Goal: Task Accomplishment & Management: Use online tool/utility

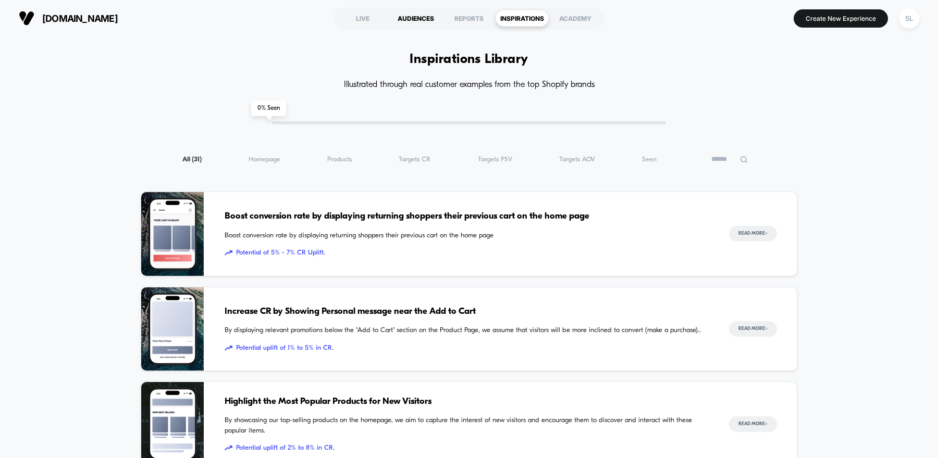
click at [398, 17] on div "AUDIENCES" at bounding box center [415, 18] width 53 height 17
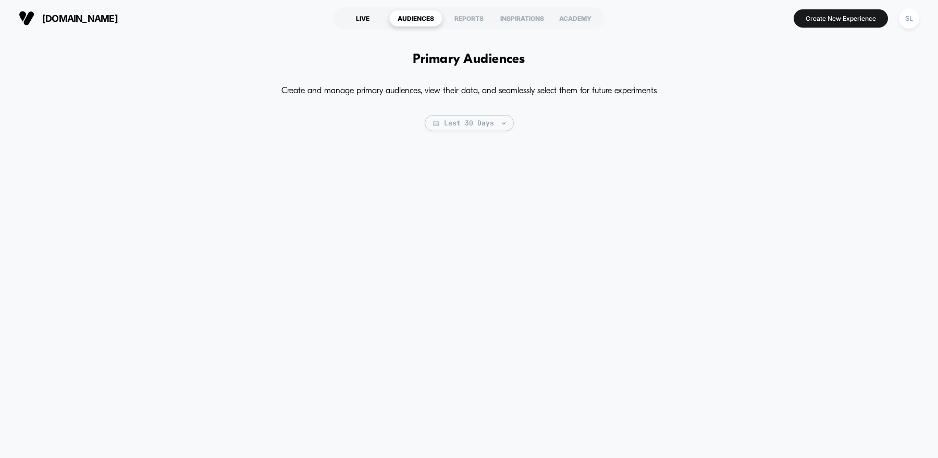
click at [367, 20] on div "LIVE" at bounding box center [362, 18] width 53 height 17
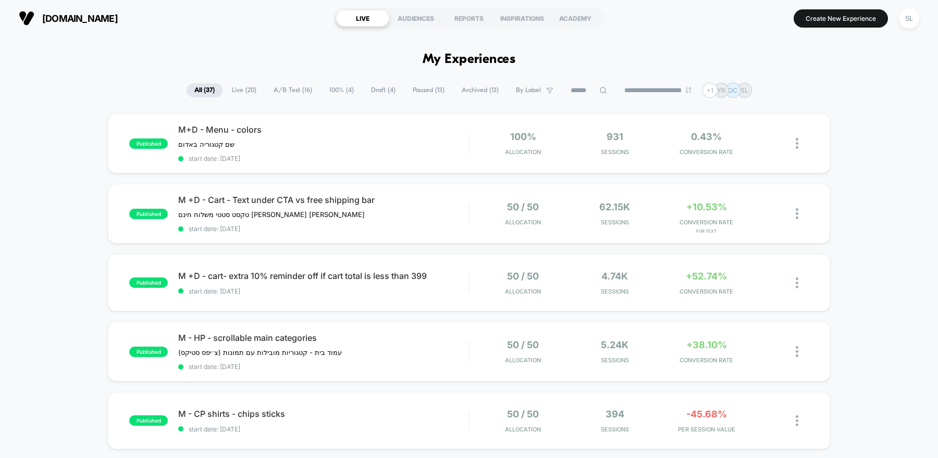
click at [422, 95] on span "Paused ( 13 )" at bounding box center [428, 90] width 47 height 14
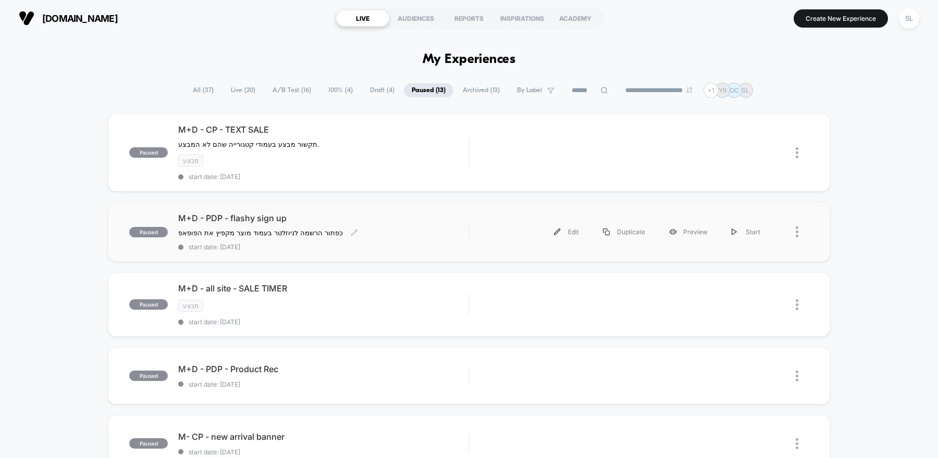
click at [386, 222] on div "M+D - PDP - flashy sign up כפתור הרשמה לניוזלטר בעמוד מוצר מקפיץ את הפופאפ﻿ Cli…" at bounding box center [323, 232] width 290 height 38
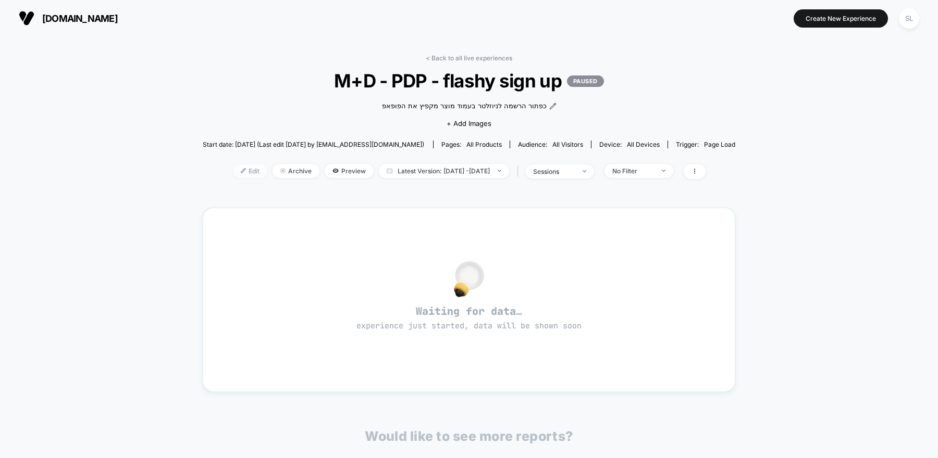
click at [234, 171] on span "Edit" at bounding box center [250, 171] width 34 height 14
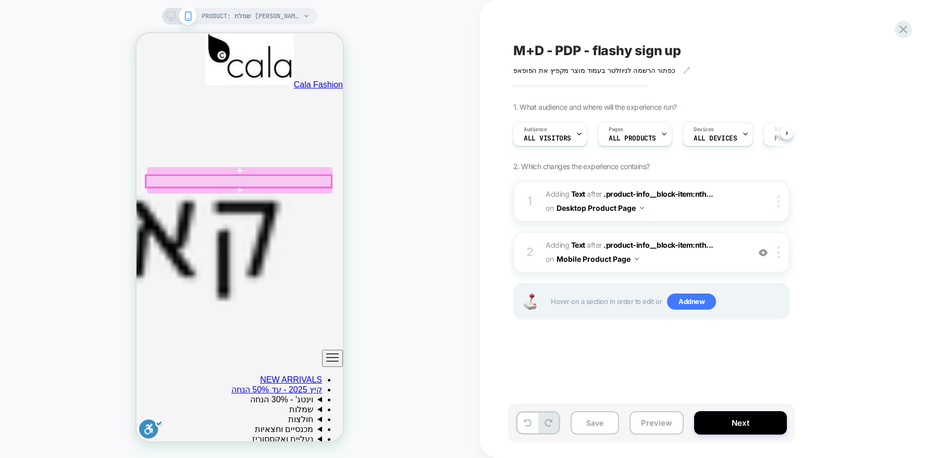
scroll to position [131, 0]
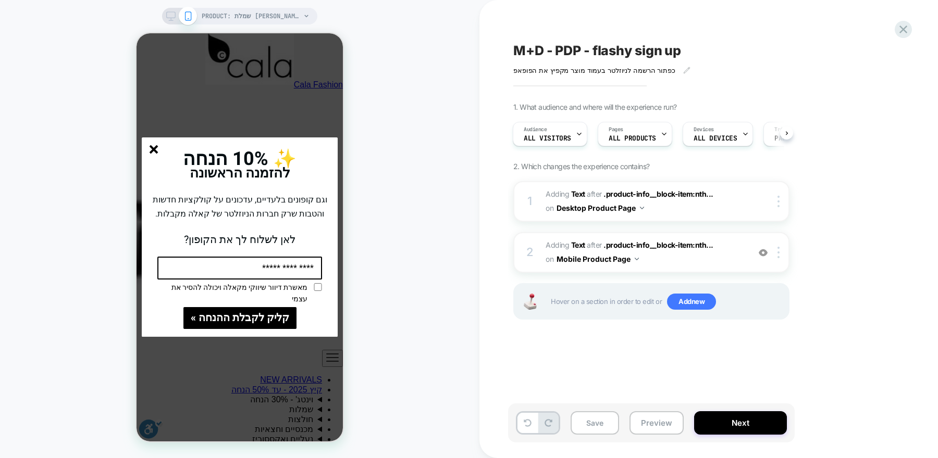
click at [154, 150] on line "סגור" at bounding box center [153, 149] width 7 height 7
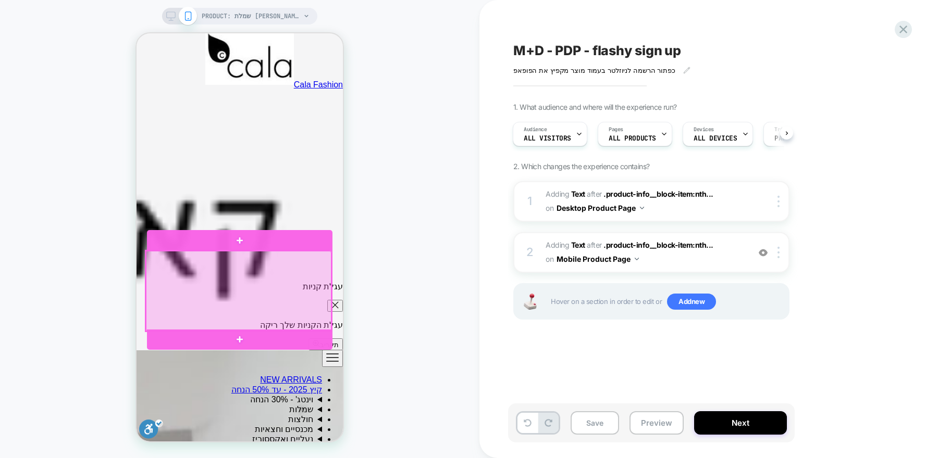
scroll to position [477, 0]
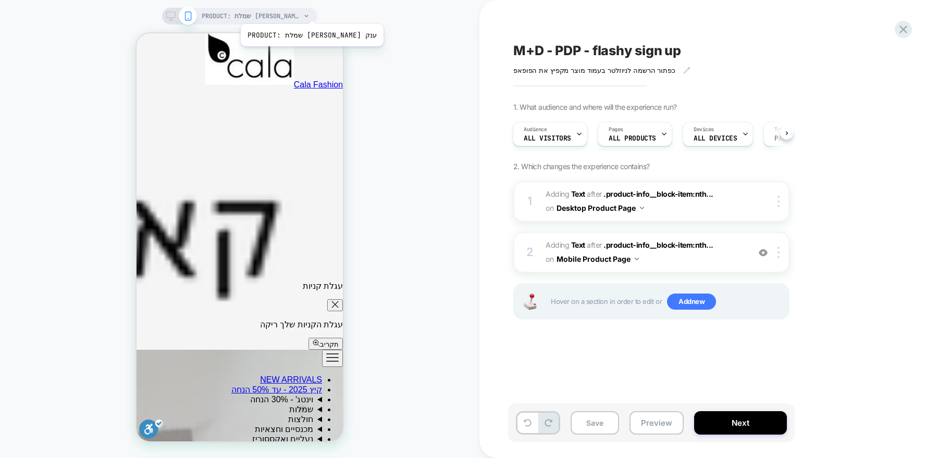
click at [292, 11] on span "PRODUCT: שמלת שושן ענק" at bounding box center [251, 16] width 99 height 17
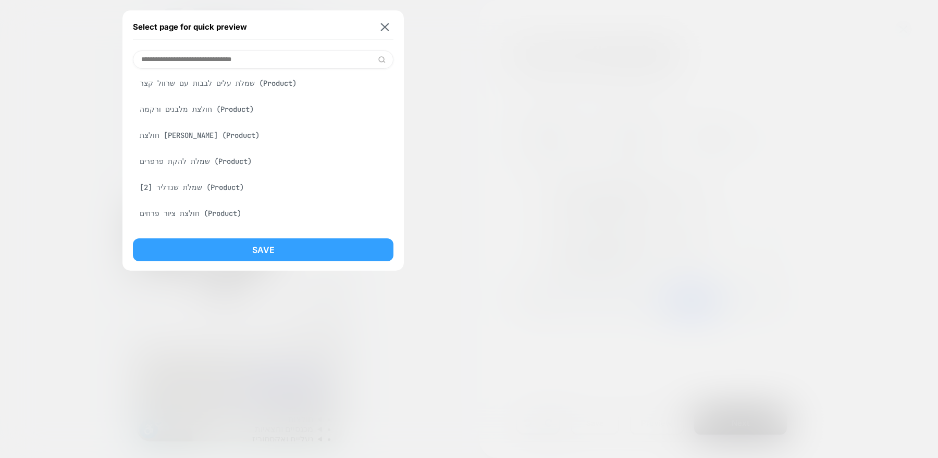
scroll to position [1519, 0]
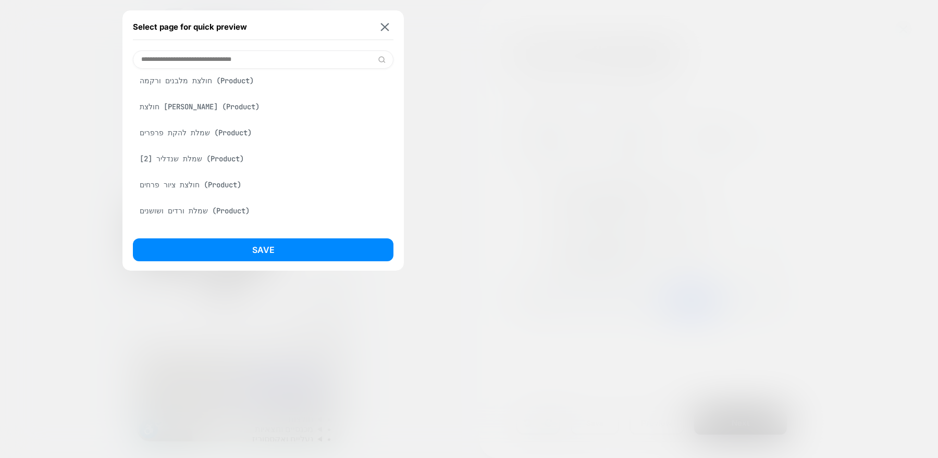
click at [226, 262] on div "Save" at bounding box center [263, 253] width 260 height 29
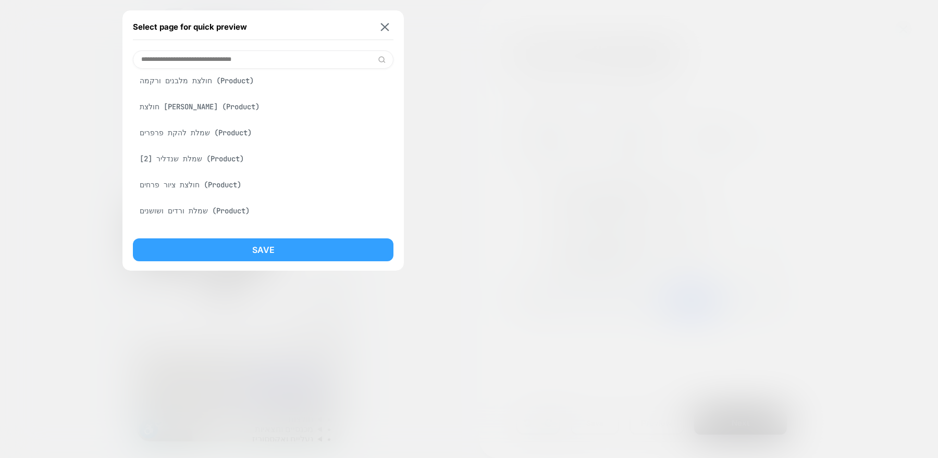
click at [230, 247] on button "Save" at bounding box center [263, 250] width 260 height 23
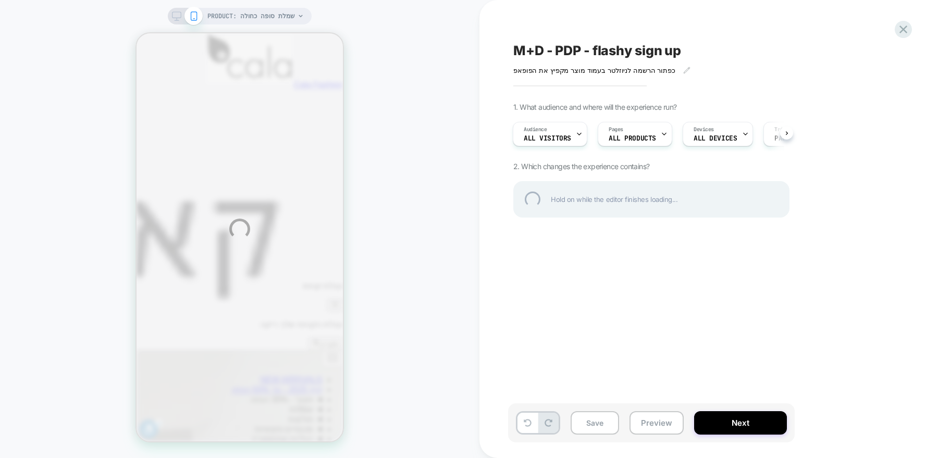
click at [138, 104] on div "PRODUCT: שמלת סופה כחולה PRODUCT: שמלת סופה כחולה M+D - PDP - flashy sign up כפ…" at bounding box center [469, 229] width 938 height 458
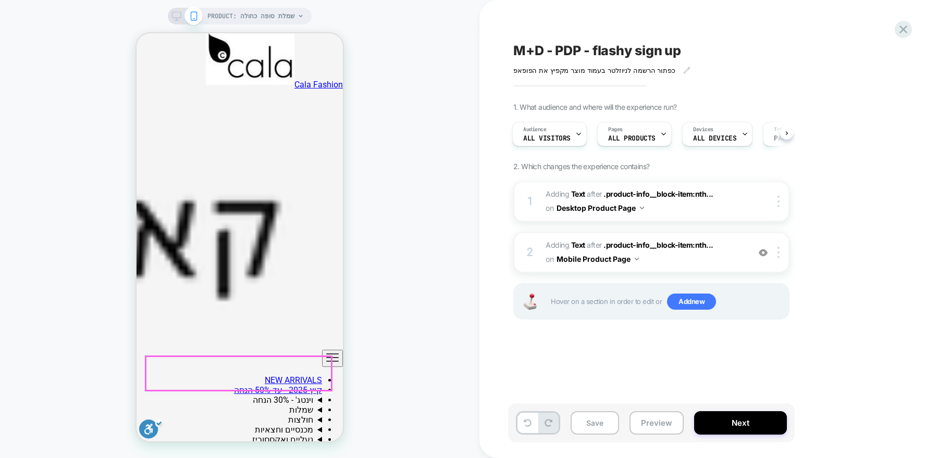
scroll to position [208, 0]
click at [763, 252] on img at bounding box center [762, 252] width 9 height 9
click at [762, 252] on img at bounding box center [762, 252] width 9 height 9
click at [764, 254] on img at bounding box center [762, 252] width 9 height 9
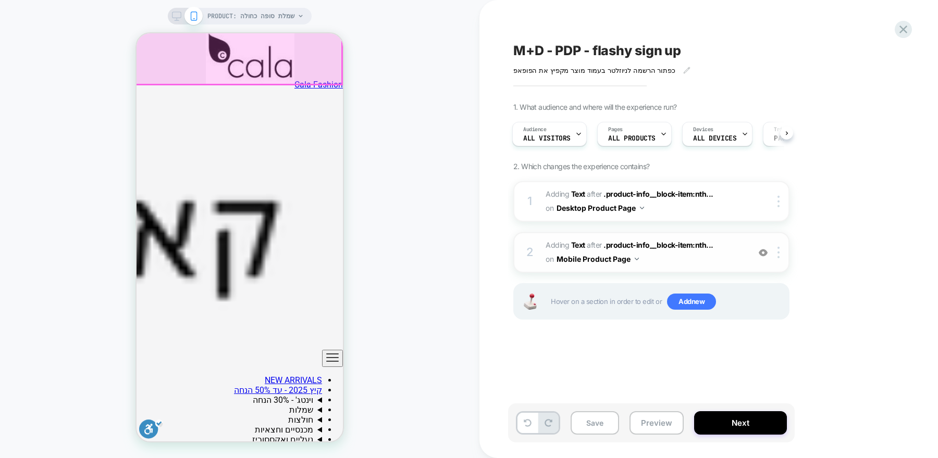
scroll to position [228, 0]
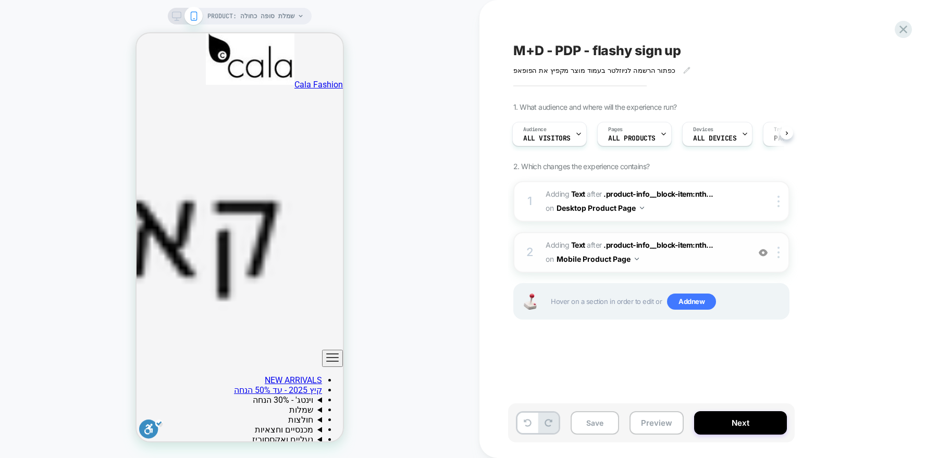
click at [0, 0] on div "M+D - PDP - flashy sign up כפתור הרשמה לניוזלטר בעמוד מוצר מקפיץ את הפופאפ﻿ Cli…" at bounding box center [0, 0] width 0 height 0
click at [901, 29] on icon at bounding box center [903, 29] width 14 height 14
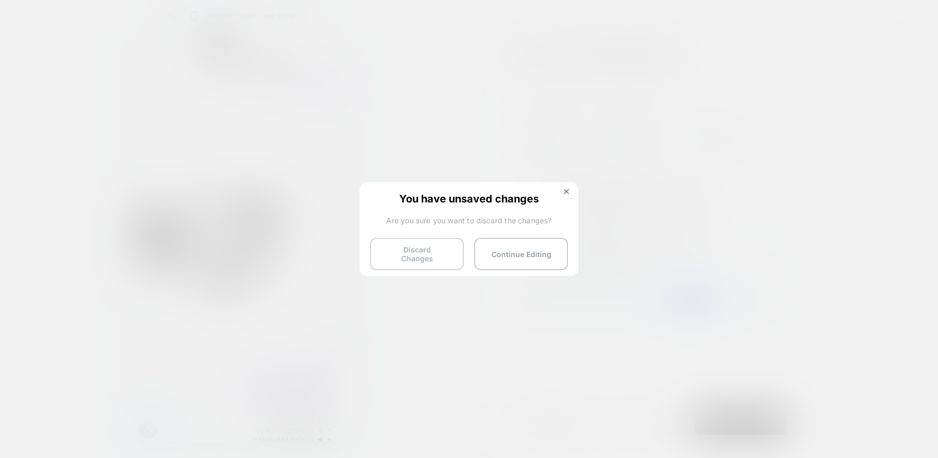
click at [439, 253] on button "Discard Changes" at bounding box center [417, 254] width 94 height 32
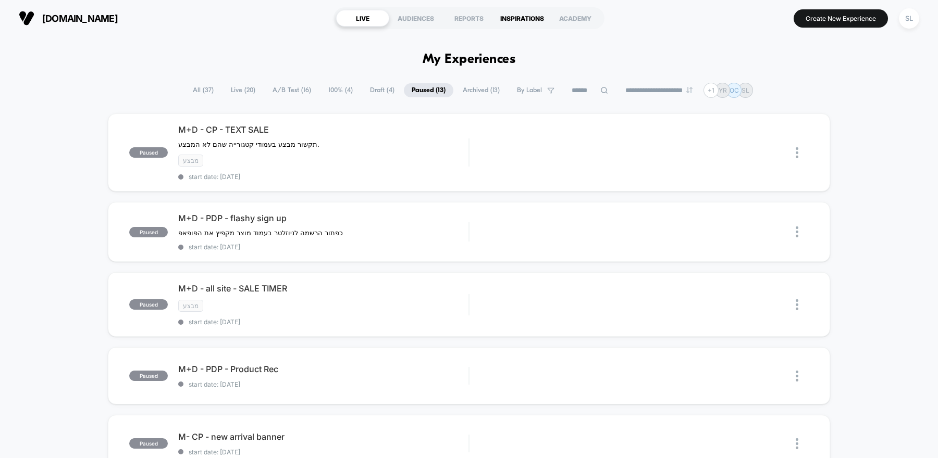
click at [516, 18] on div "INSPIRATIONS" at bounding box center [521, 18] width 53 height 17
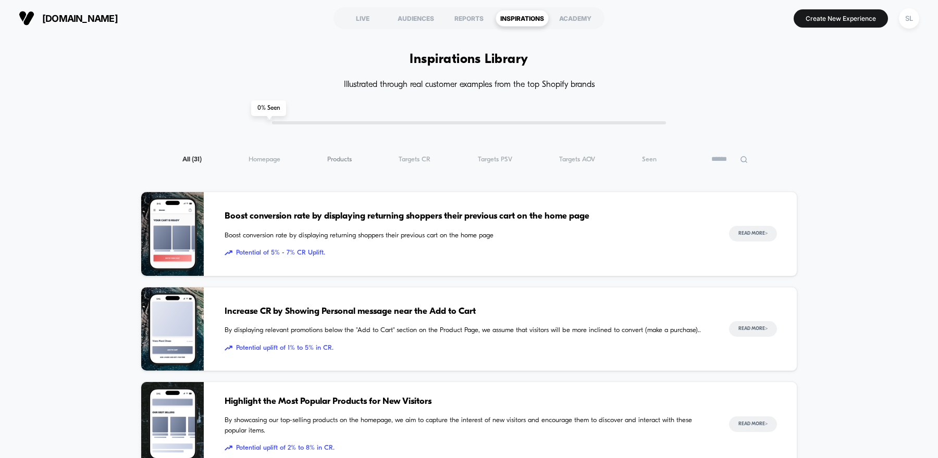
click at [335, 156] on span "Products ( 31 )" at bounding box center [339, 160] width 24 height 8
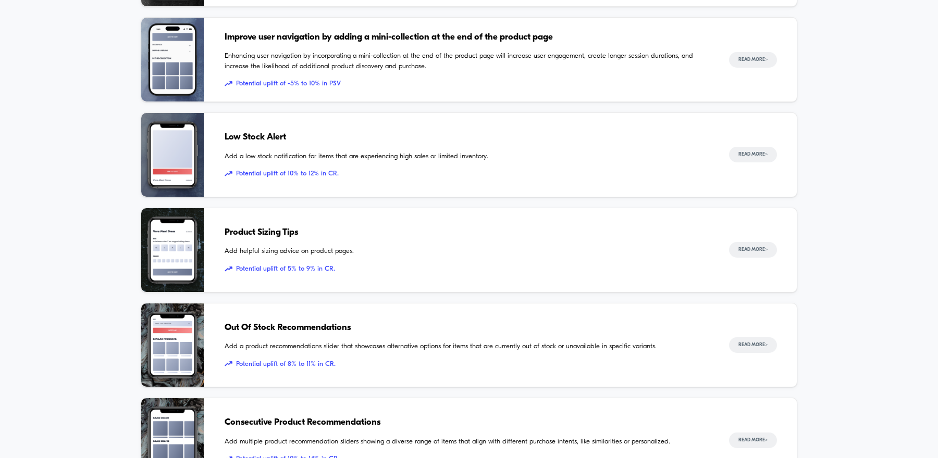
scroll to position [369, 0]
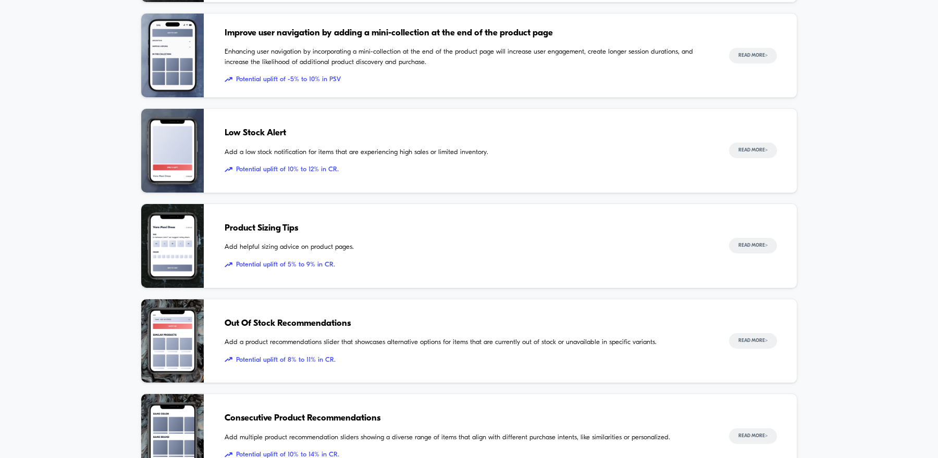
click at [387, 237] on div "Product Sizing Tips Add helpful sizing advice on product pages. Potential uplif…" at bounding box center [466, 246] width 483 height 84
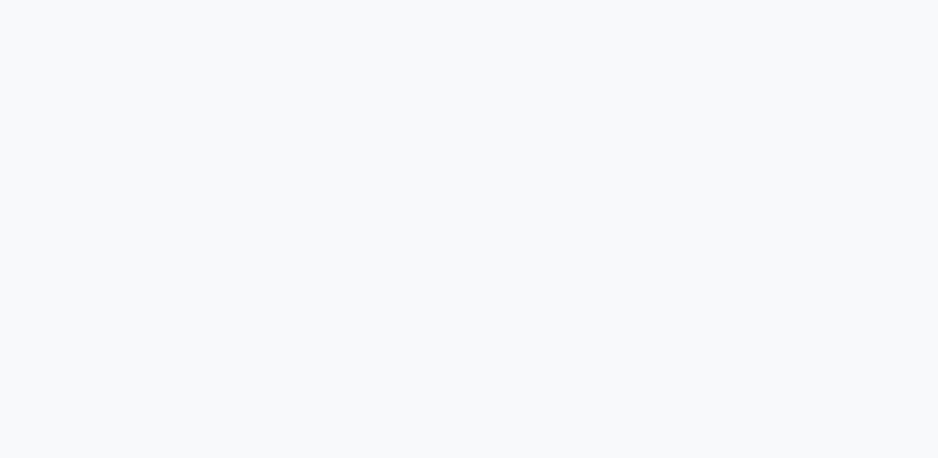
scroll to position [272, 0]
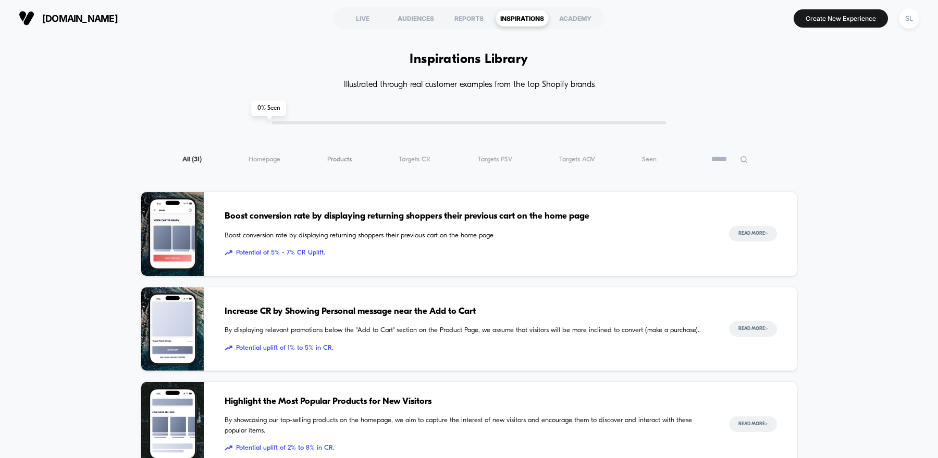
click at [351, 156] on span "Products ( 31 )" at bounding box center [339, 160] width 24 height 8
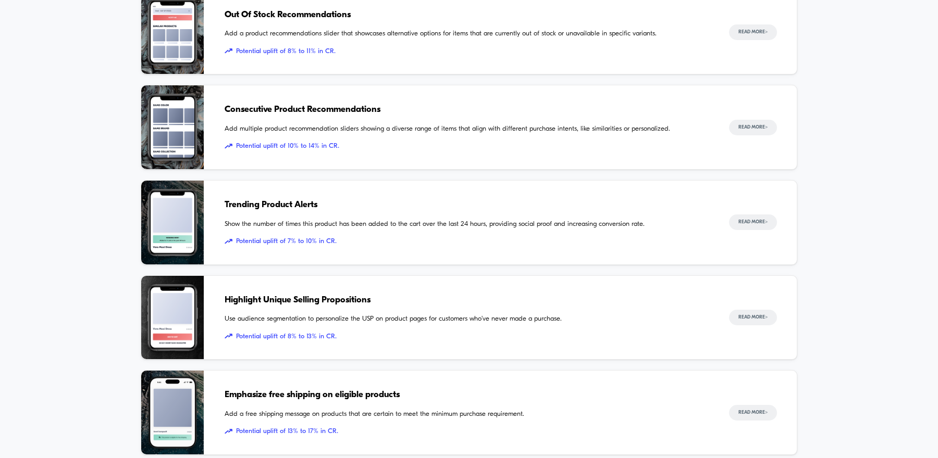
scroll to position [761, 0]
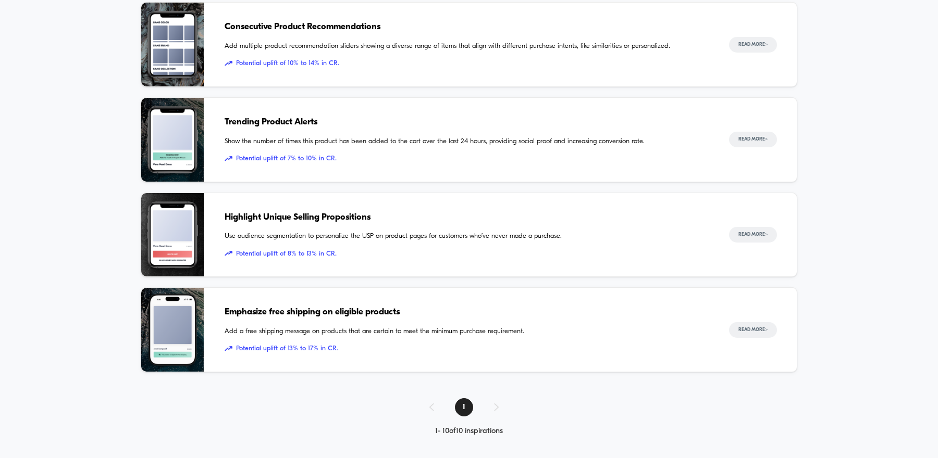
click at [380, 321] on div "Emphasize free shipping on eligible products Add a free shipping message on pro…" at bounding box center [466, 330] width 483 height 84
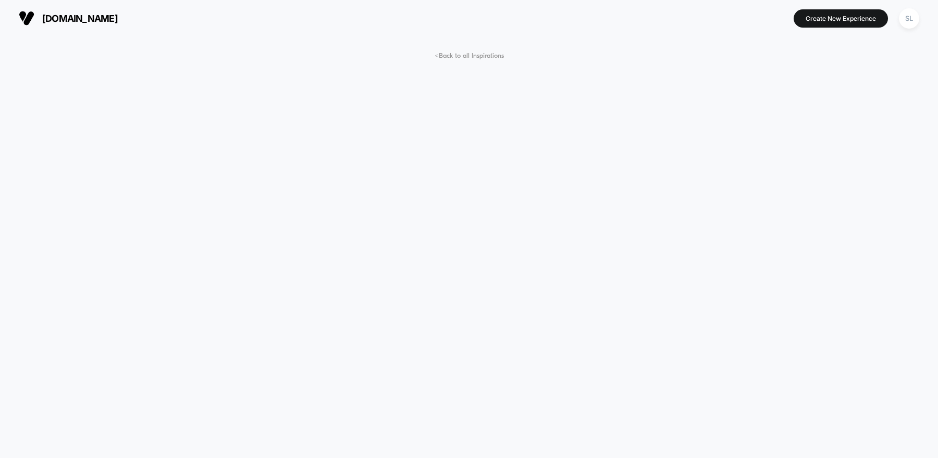
click at [55, 17] on span "[DOMAIN_NAME]" at bounding box center [80, 18] width 76 height 11
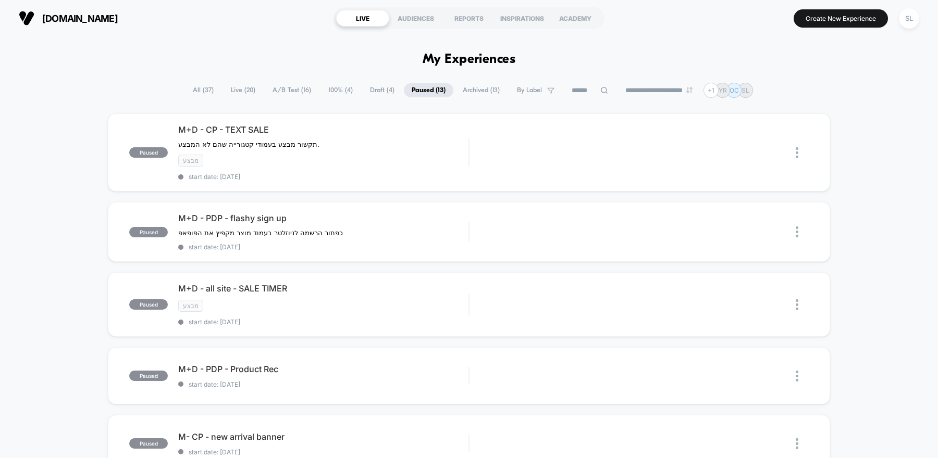
click at [289, 90] on span "A/B Test ( 16 )" at bounding box center [292, 90] width 54 height 14
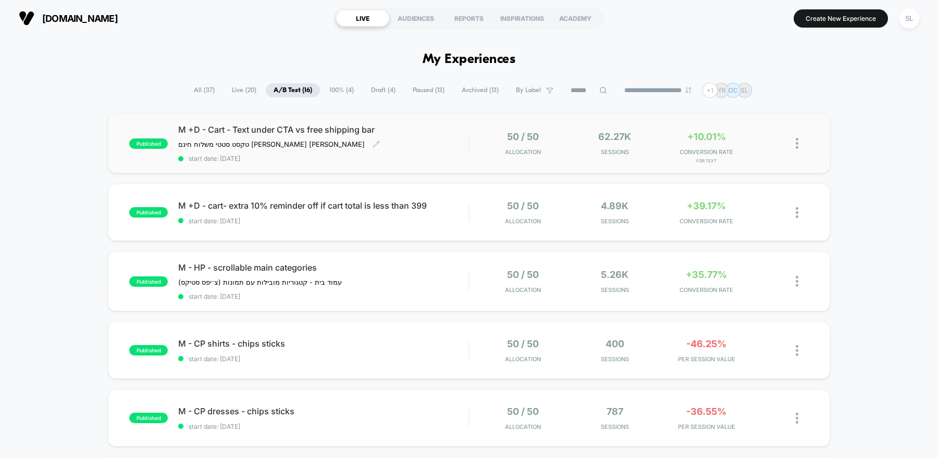
click at [351, 152] on div "M +D - Cart - Text under CTA vs free shipping bar טקסט סטטי משלוח חינם מול שיפי…" at bounding box center [323, 144] width 290 height 38
click at [370, 225] on div "published M +D - cart- extra 10% reminder off if cart total is less than 399 st…" at bounding box center [469, 212] width 722 height 57
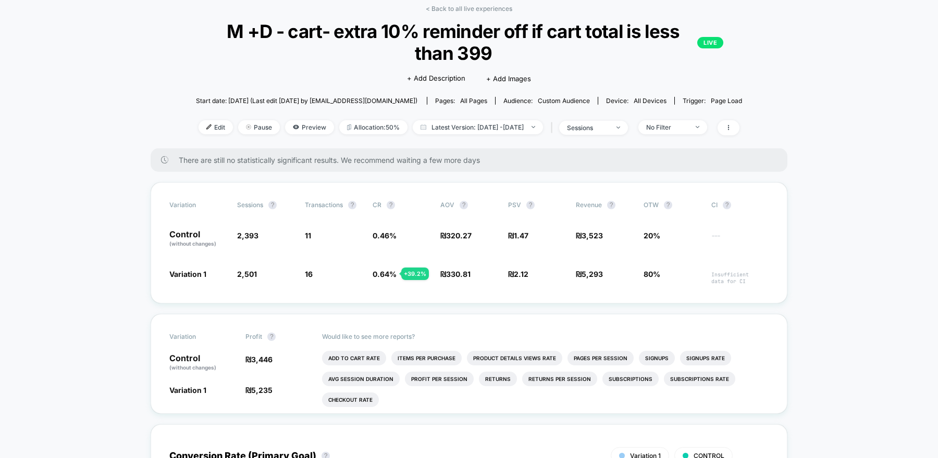
scroll to position [38, 0]
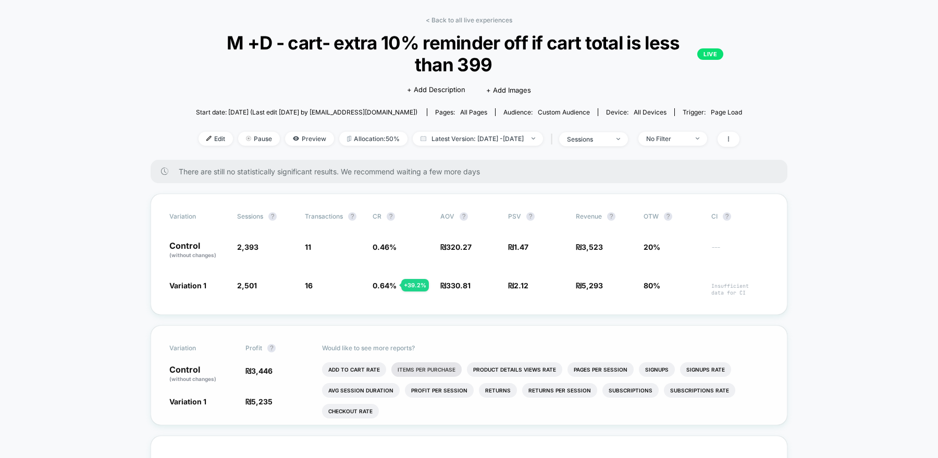
click at [423, 370] on li "Items Per Purchase" at bounding box center [426, 370] width 70 height 15
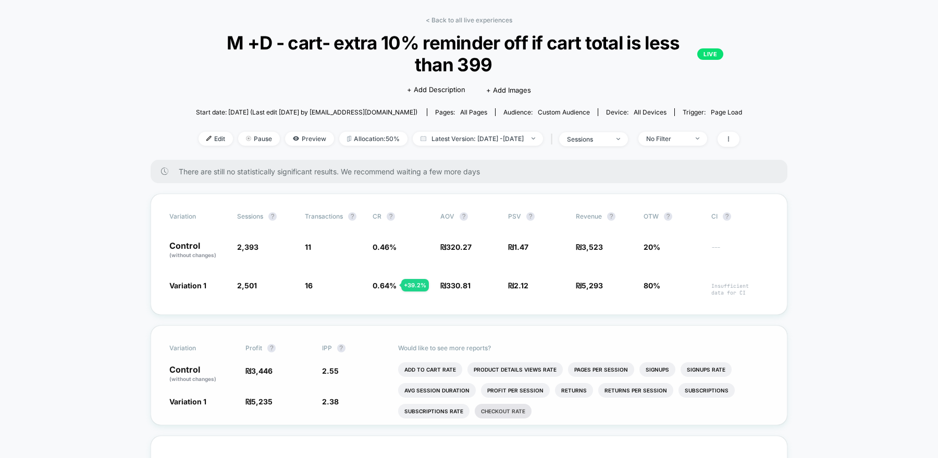
click at [486, 414] on li "Checkout Rate" at bounding box center [503, 411] width 57 height 15
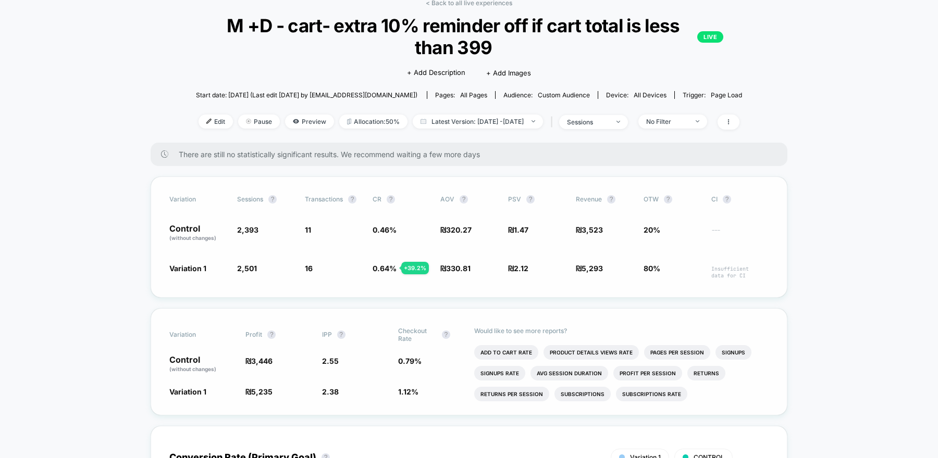
scroll to position [0, 0]
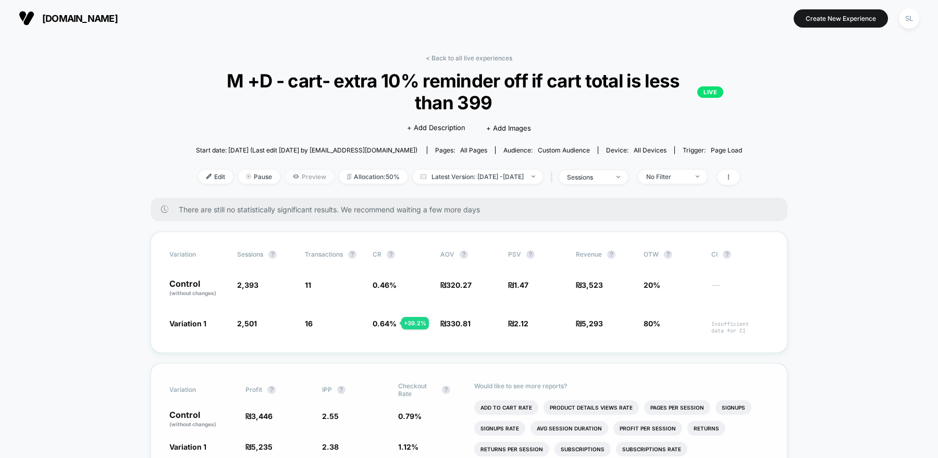
click at [294, 179] on span "Preview" at bounding box center [309, 177] width 49 height 14
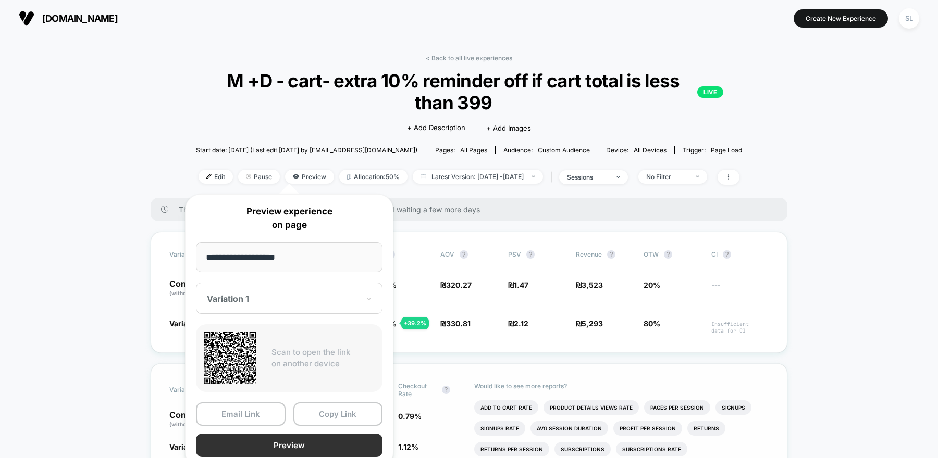
click at [294, 446] on button "Preview" at bounding box center [289, 445] width 186 height 23
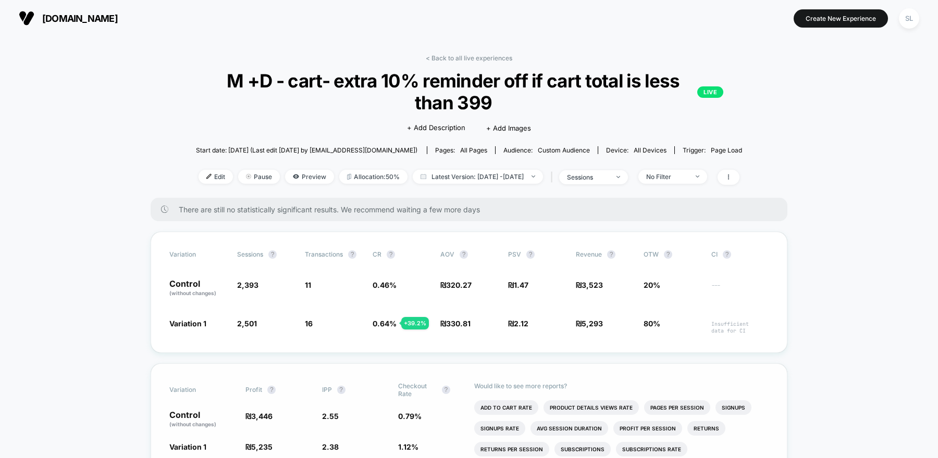
click at [88, 20] on span "[DOMAIN_NAME]" at bounding box center [80, 18] width 76 height 11
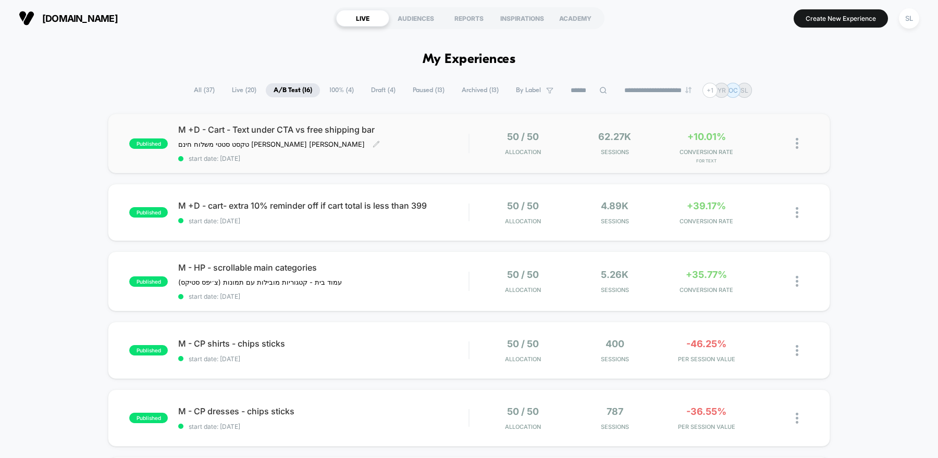
click at [378, 152] on div "M +D - Cart - Text under CTA vs free shipping bar טקסט סטטי משלוח חינם מול שיפי…" at bounding box center [323, 144] width 290 height 38
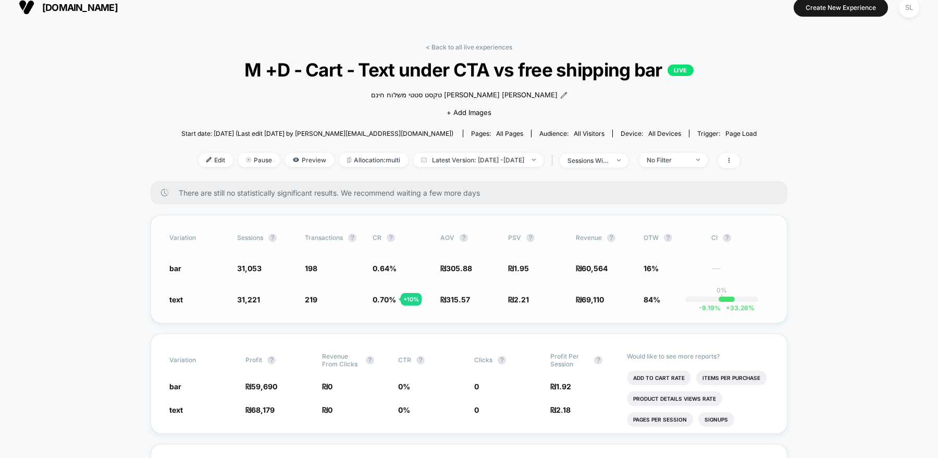
scroll to position [10, 0]
click at [285, 162] on span "Preview" at bounding box center [309, 161] width 49 height 14
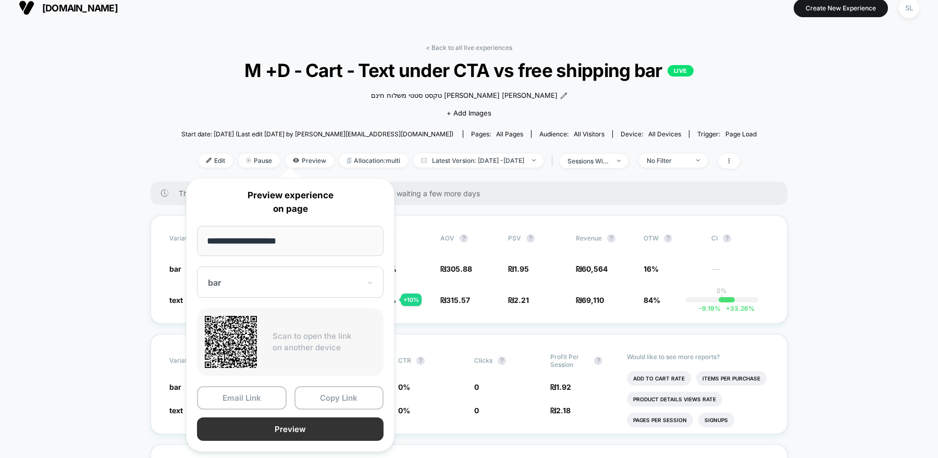
click at [284, 428] on button "Preview" at bounding box center [290, 429] width 186 height 23
